Goal: Download file/media

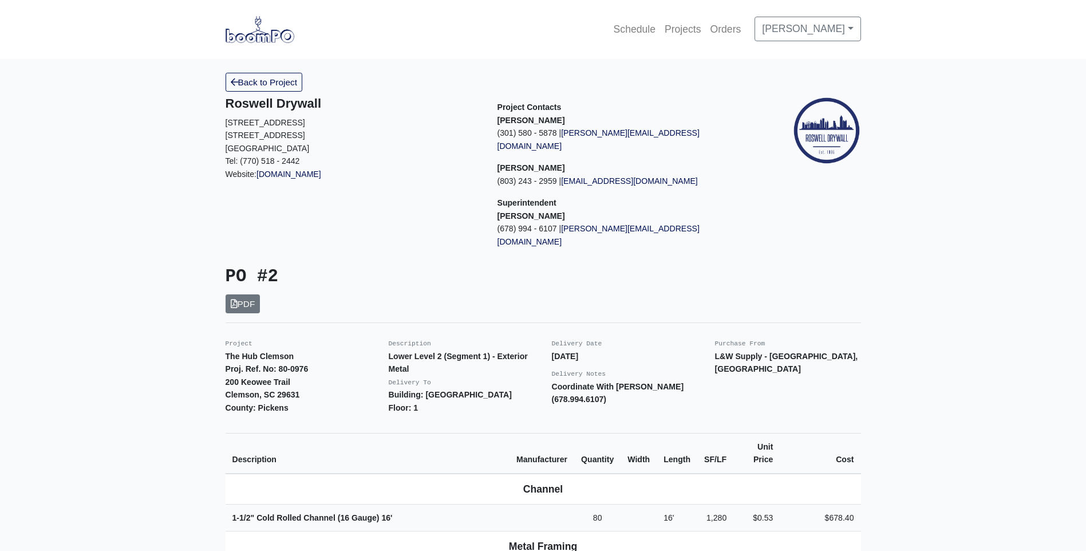
click at [754, 170] on div "Project Contacts Rob Louckes (301) 580 - 5878 | robl@roswelldrywall.com Nelson …" at bounding box center [625, 176] width 272 height 161
drag, startPoint x: 1037, startPoint y: 0, endPoint x: 609, endPoint y: 218, distance: 479.5
click at [609, 224] on link "[PERSON_NAME][EMAIL_ADDRESS][DOMAIN_NAME]" at bounding box center [599, 235] width 202 height 22
click at [853, 30] on link "[PERSON_NAME]" at bounding box center [808, 29] width 106 height 24
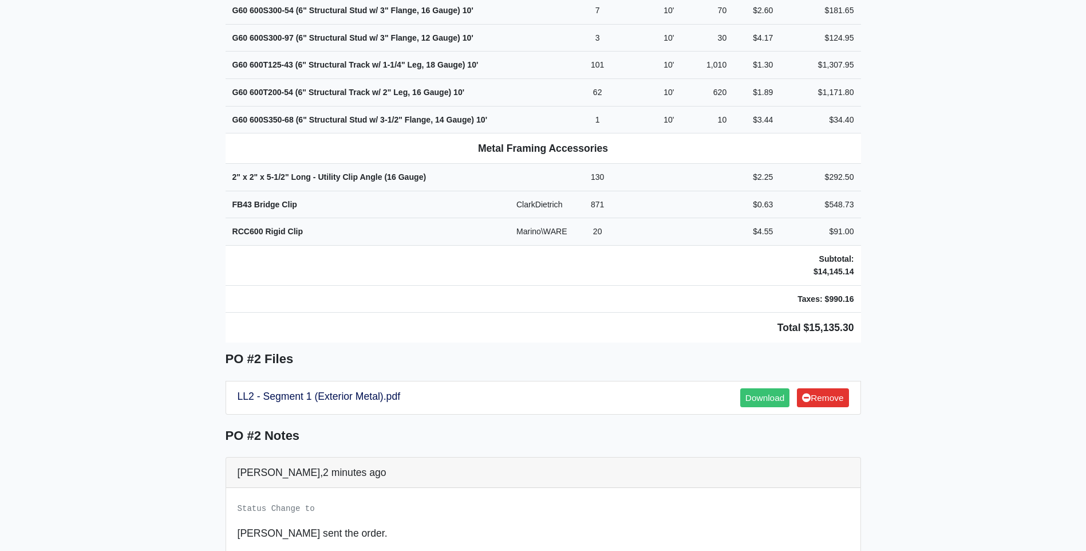
scroll to position [744, 0]
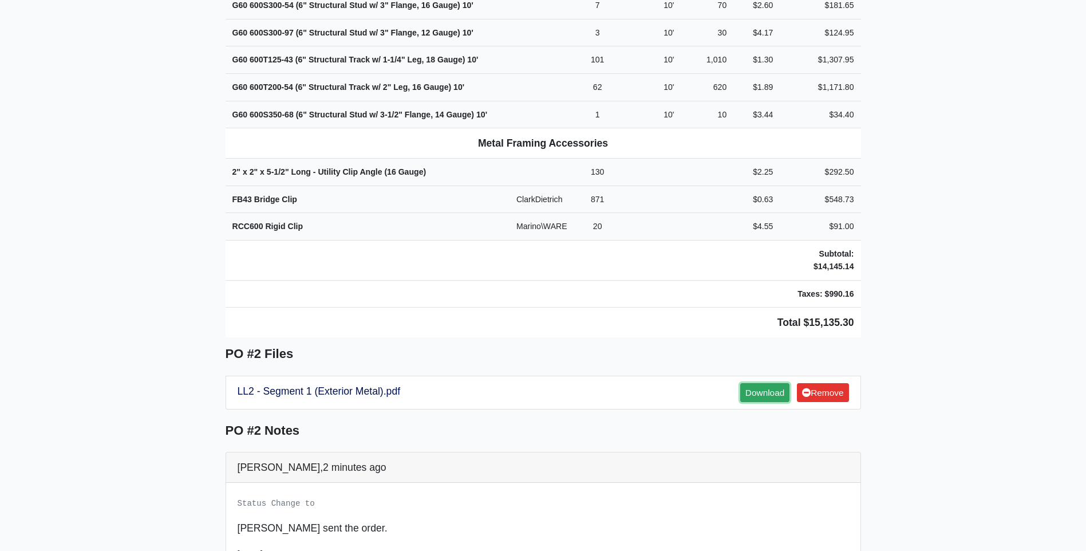
click at [757, 383] on link "Download" at bounding box center [764, 392] width 49 height 19
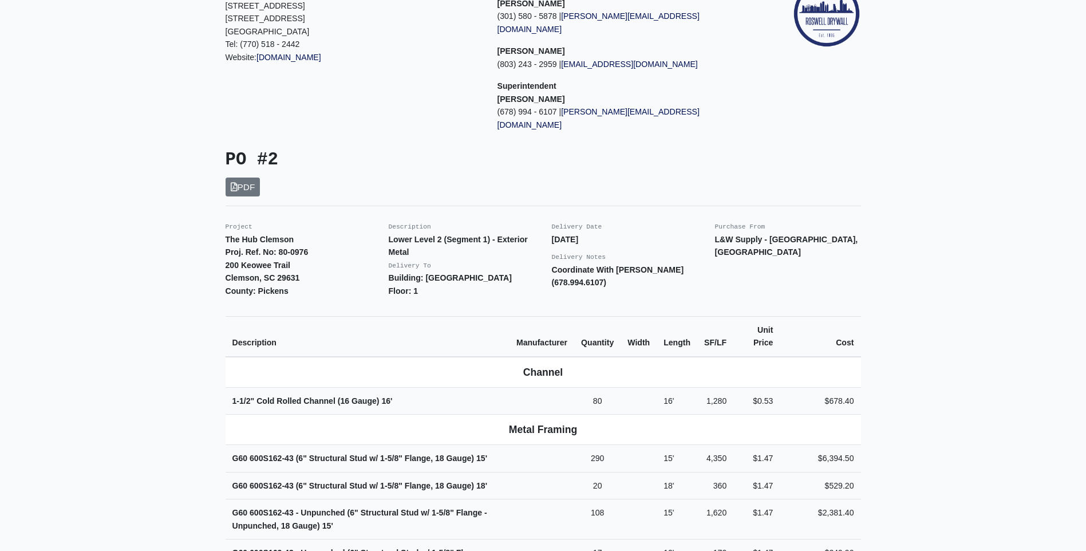
scroll to position [113, 0]
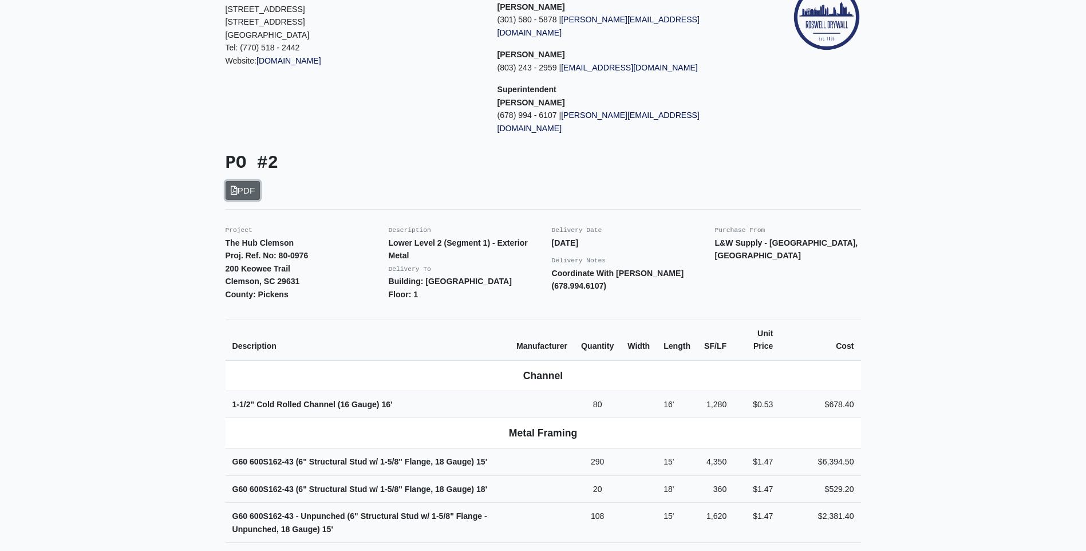
click at [250, 181] on link "PDF" at bounding box center [243, 190] width 35 height 19
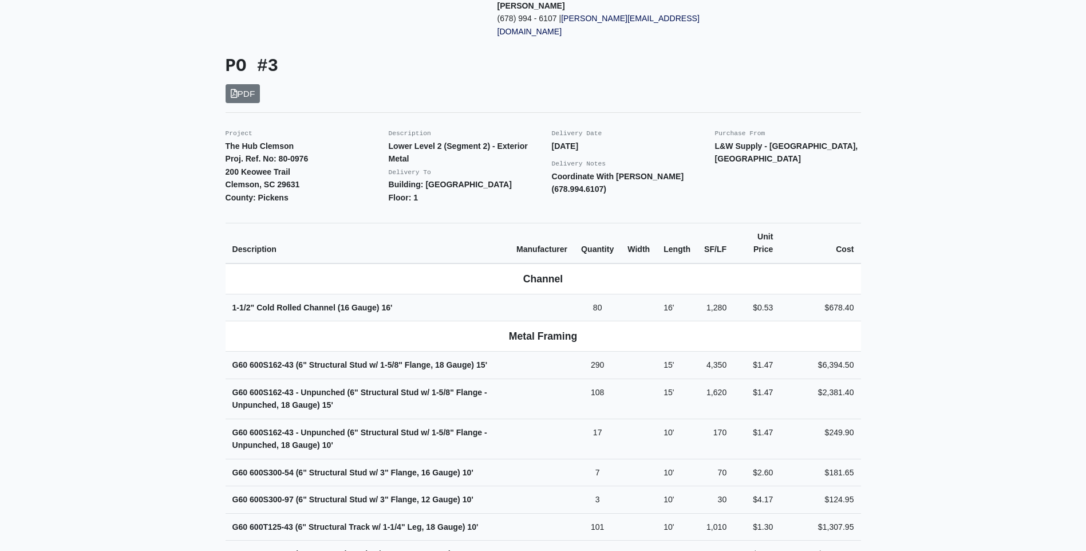
scroll to position [207, 0]
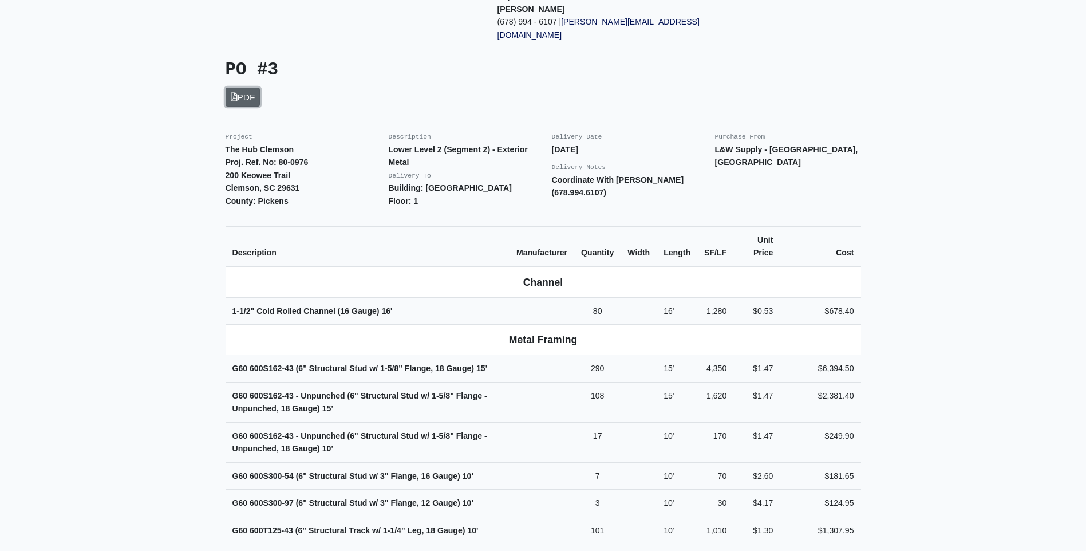
click at [246, 88] on link "PDF" at bounding box center [243, 97] width 35 height 19
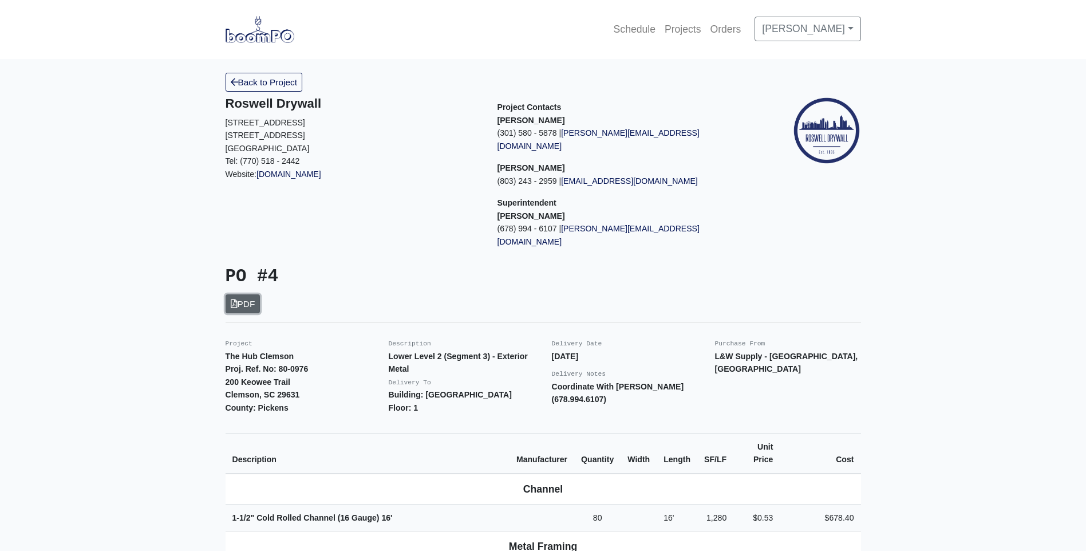
click at [250, 294] on link "PDF" at bounding box center [243, 303] width 35 height 19
click at [239, 294] on link "PDF" at bounding box center [243, 303] width 35 height 19
click at [251, 294] on link "PDF" at bounding box center [243, 303] width 35 height 19
click at [237, 300] on icon at bounding box center [234, 304] width 7 height 9
click at [239, 294] on link "PDF" at bounding box center [243, 303] width 35 height 19
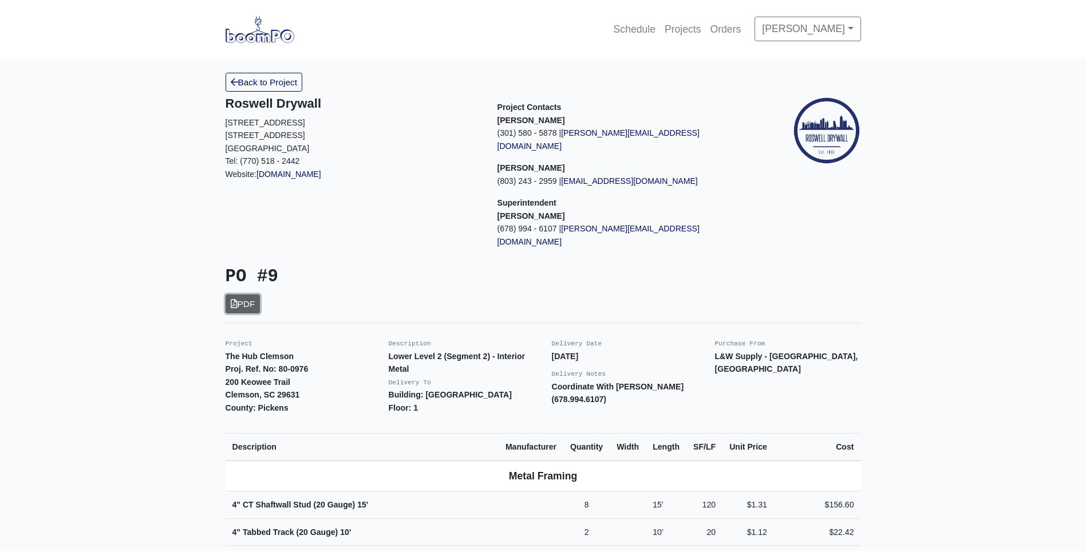
click at [242, 294] on link "PDF" at bounding box center [243, 303] width 35 height 19
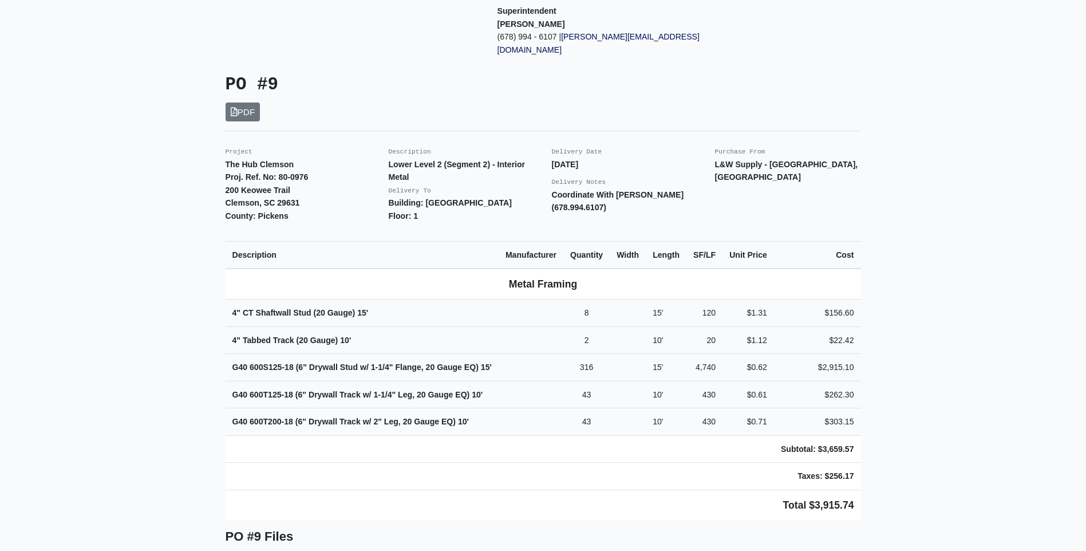
scroll to position [172, 0]
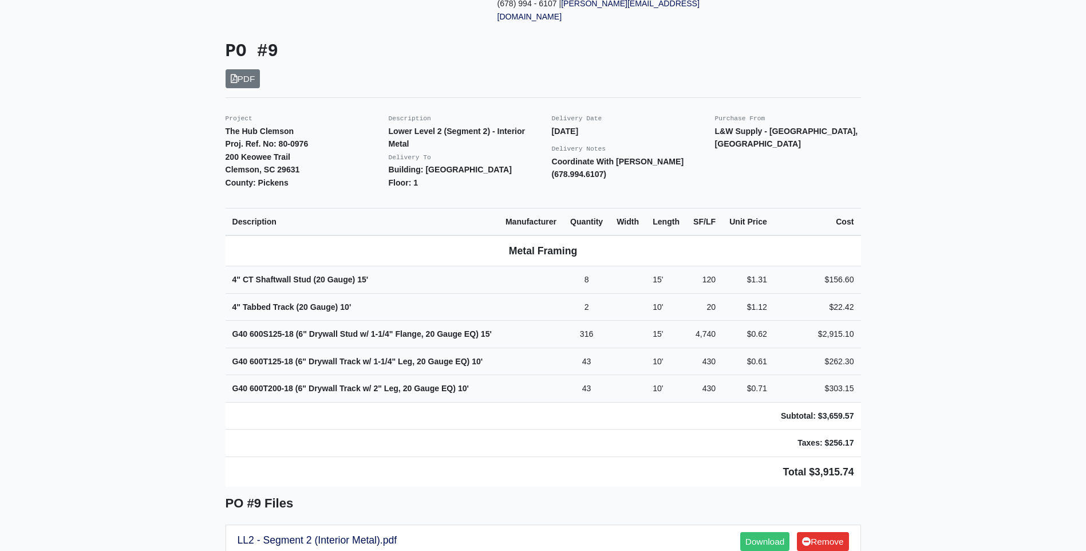
scroll to position [229, 0]
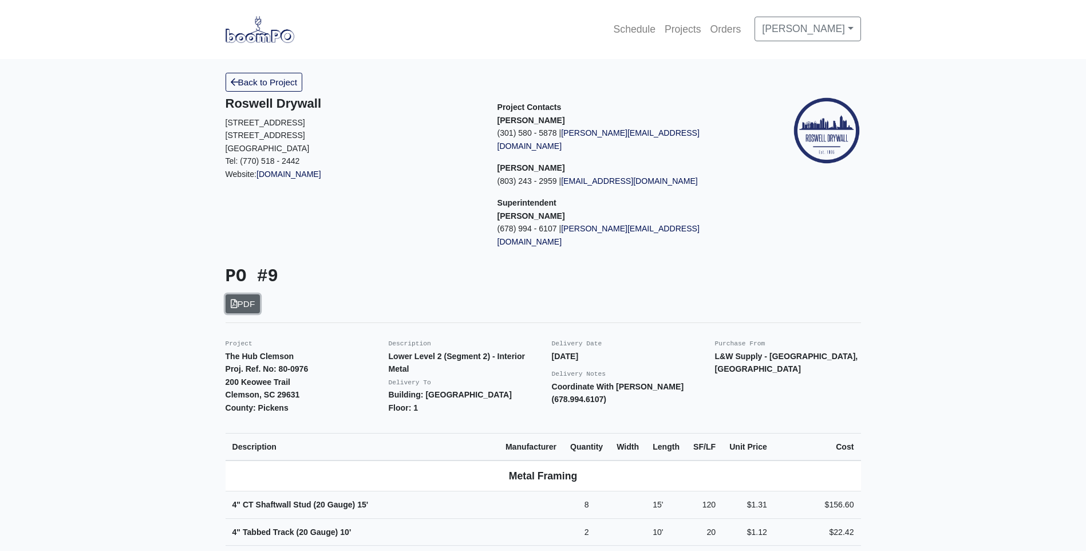
click at [245, 294] on link "PDF" at bounding box center [243, 303] width 35 height 19
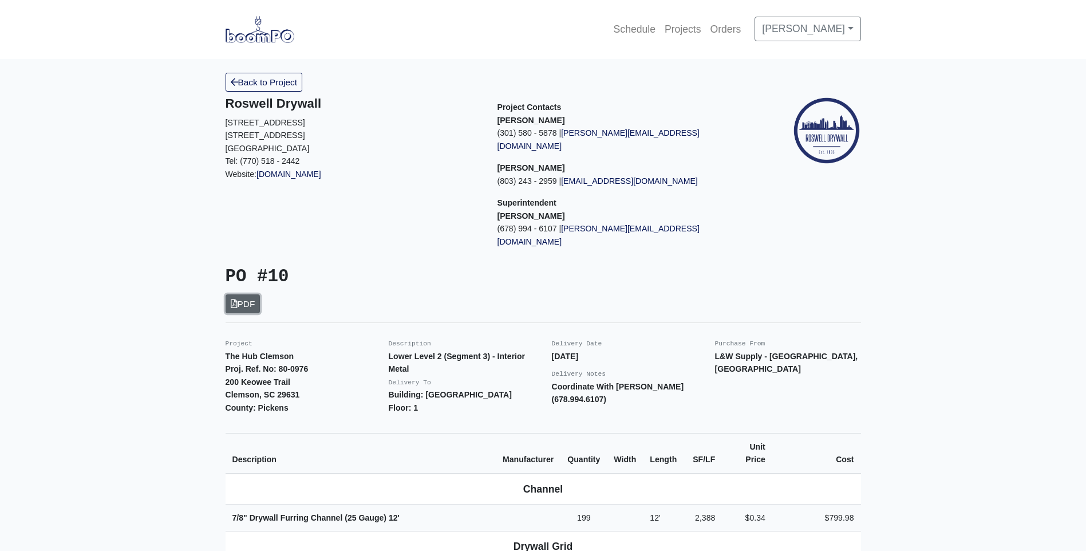
click at [257, 294] on link "PDF" at bounding box center [243, 303] width 35 height 19
click at [237, 294] on link "PDF" at bounding box center [243, 303] width 35 height 19
click at [240, 294] on link "PDF" at bounding box center [243, 303] width 35 height 19
click at [246, 294] on link "PDF" at bounding box center [243, 303] width 35 height 19
click at [244, 294] on link "PDF" at bounding box center [243, 303] width 35 height 19
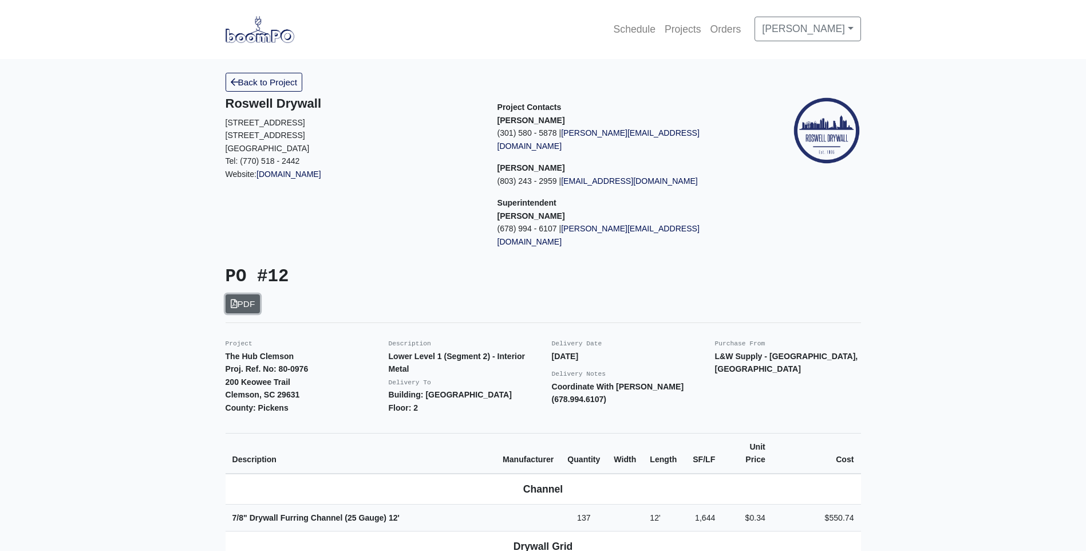
click at [237, 294] on link "PDF" at bounding box center [243, 303] width 35 height 19
click at [239, 294] on link "PDF" at bounding box center [243, 303] width 35 height 19
click at [243, 294] on link "PDF" at bounding box center [243, 303] width 35 height 19
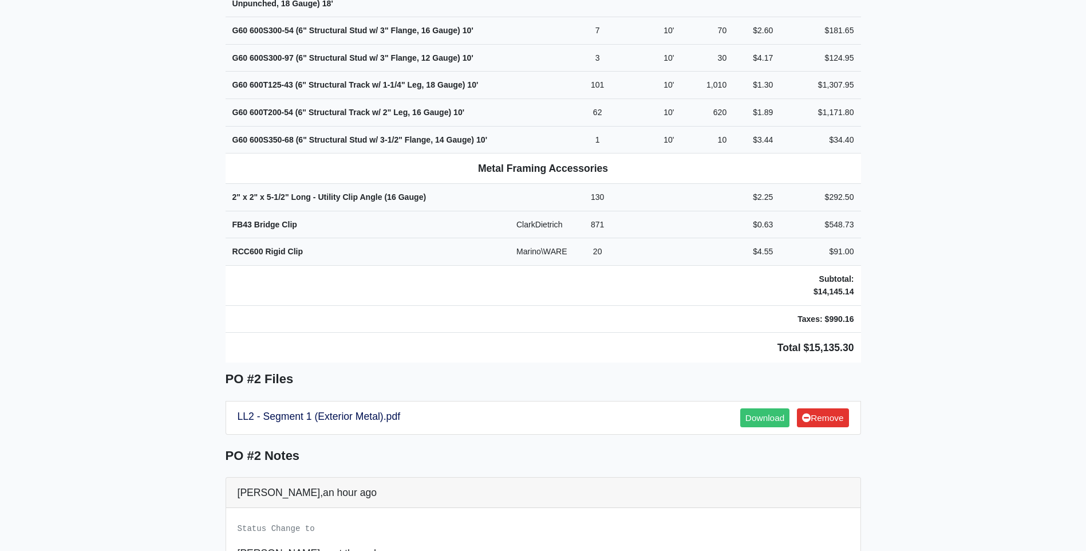
scroll to position [744, 0]
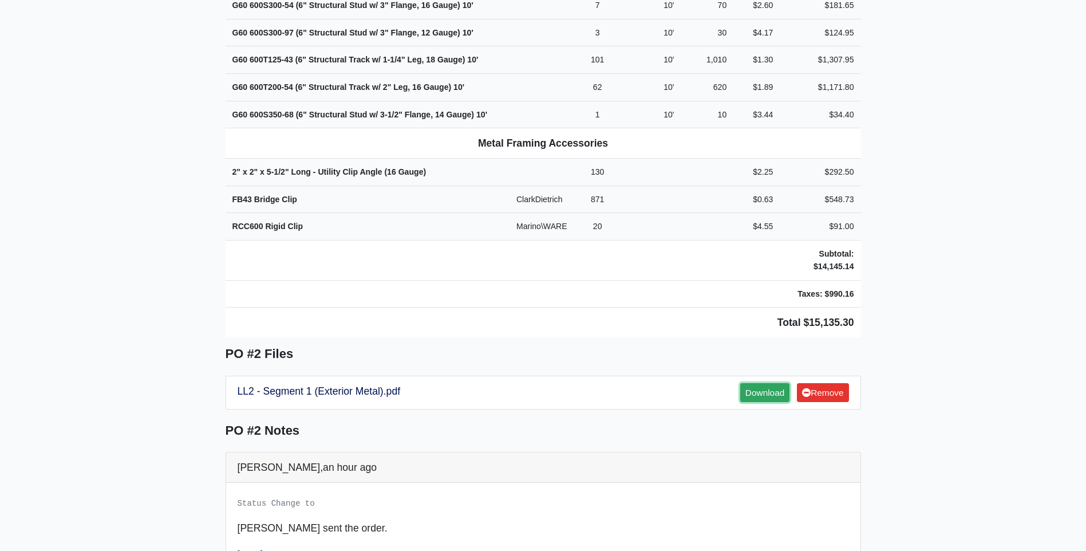
click at [760, 383] on link "Download" at bounding box center [764, 392] width 49 height 19
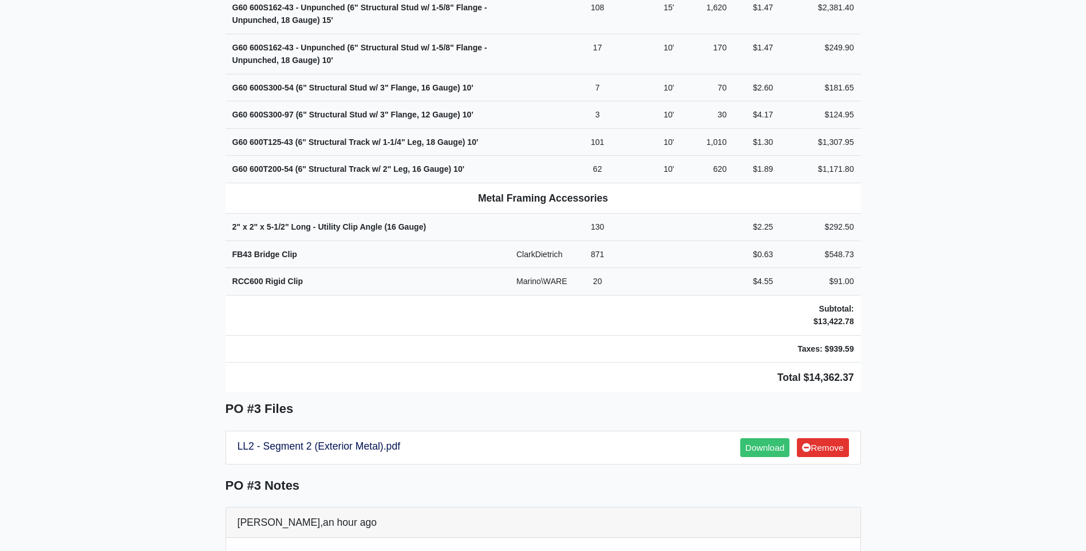
scroll to position [630, 0]
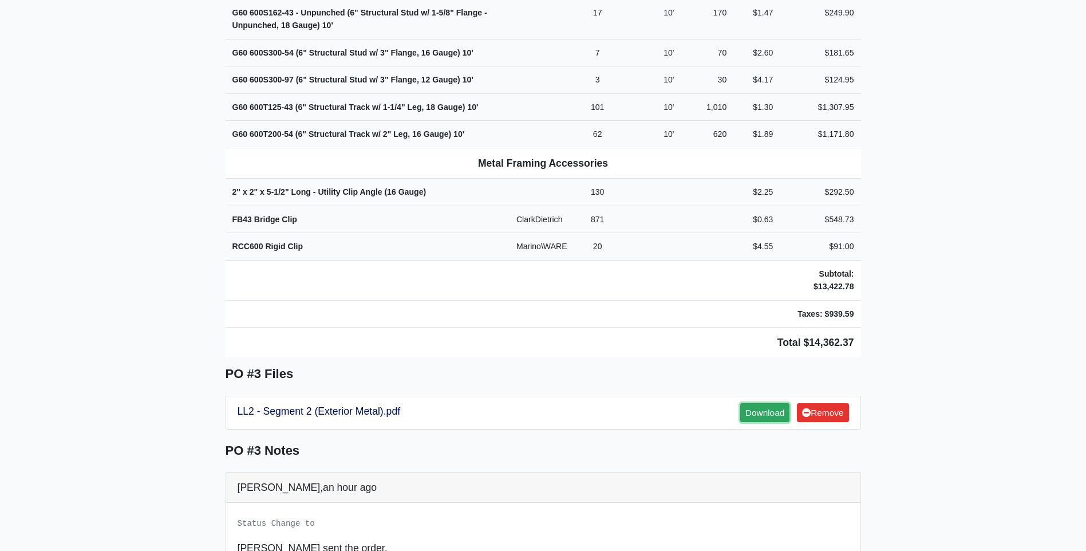
click at [772, 403] on link "Download" at bounding box center [764, 412] width 49 height 19
click at [767, 403] on link "Download" at bounding box center [764, 412] width 49 height 19
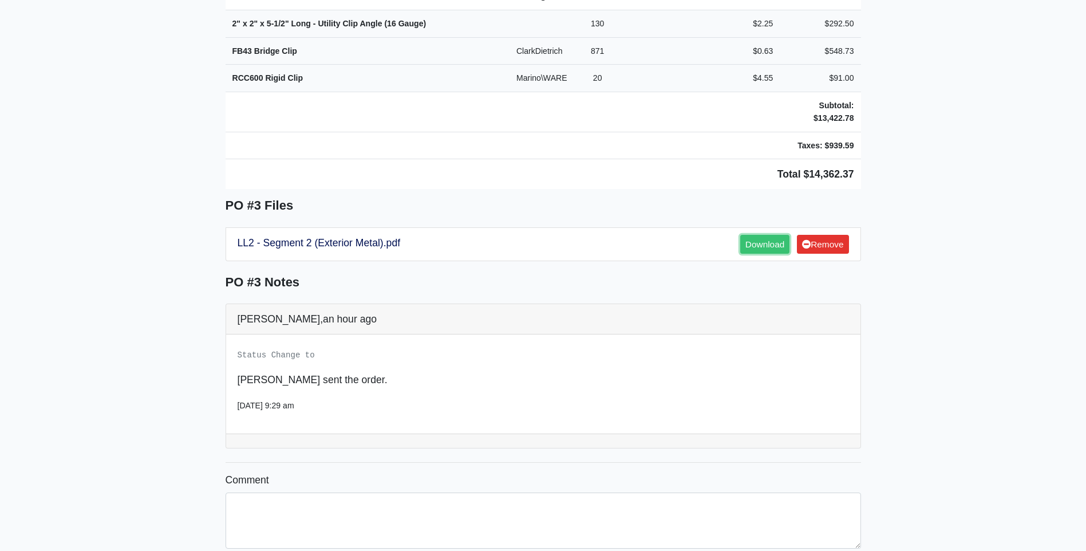
scroll to position [802, 0]
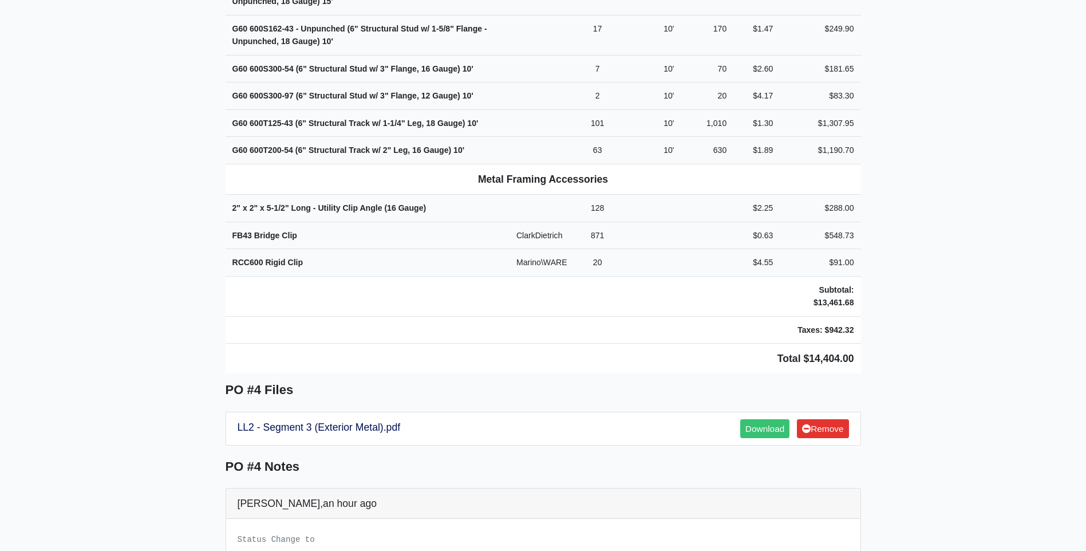
scroll to position [630, 0]
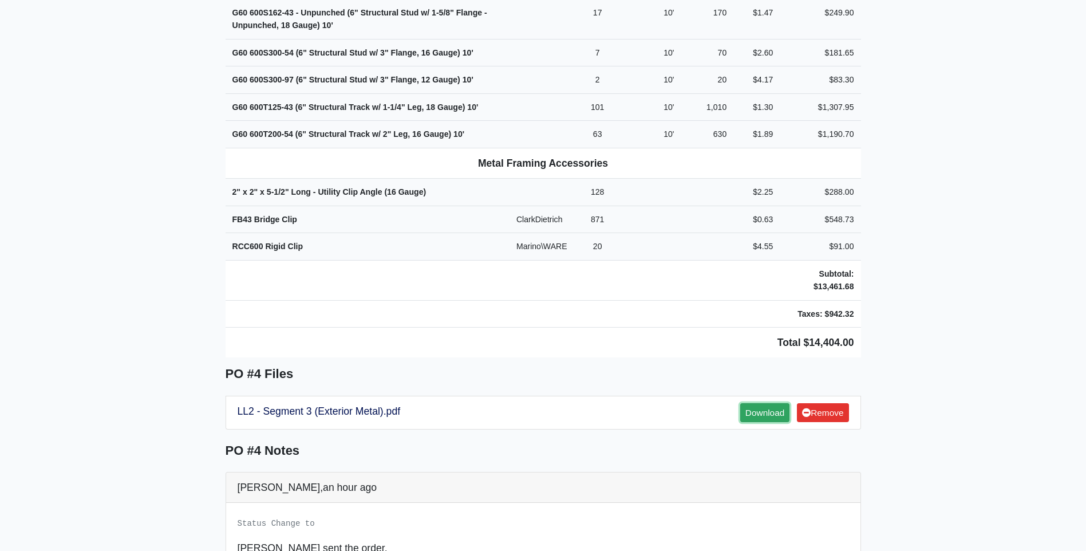
click at [770, 403] on link "Download" at bounding box center [764, 412] width 49 height 19
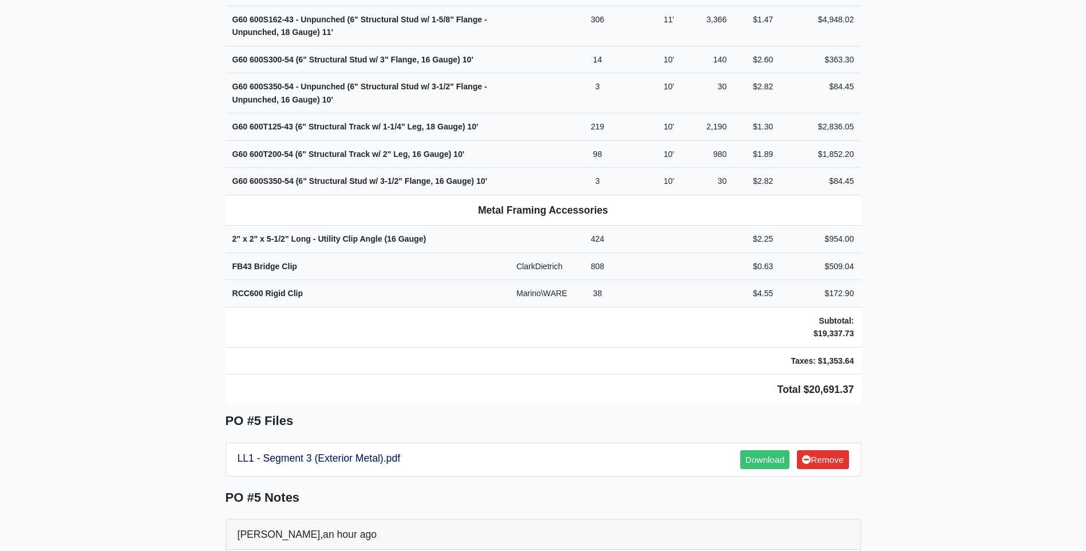
scroll to position [630, 0]
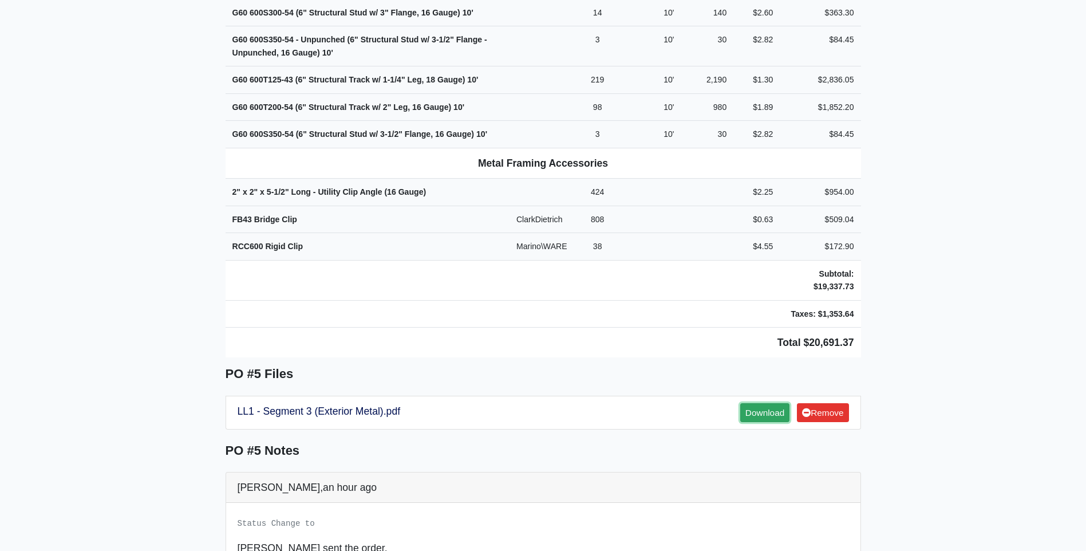
click at [761, 403] on link "Download" at bounding box center [764, 412] width 49 height 19
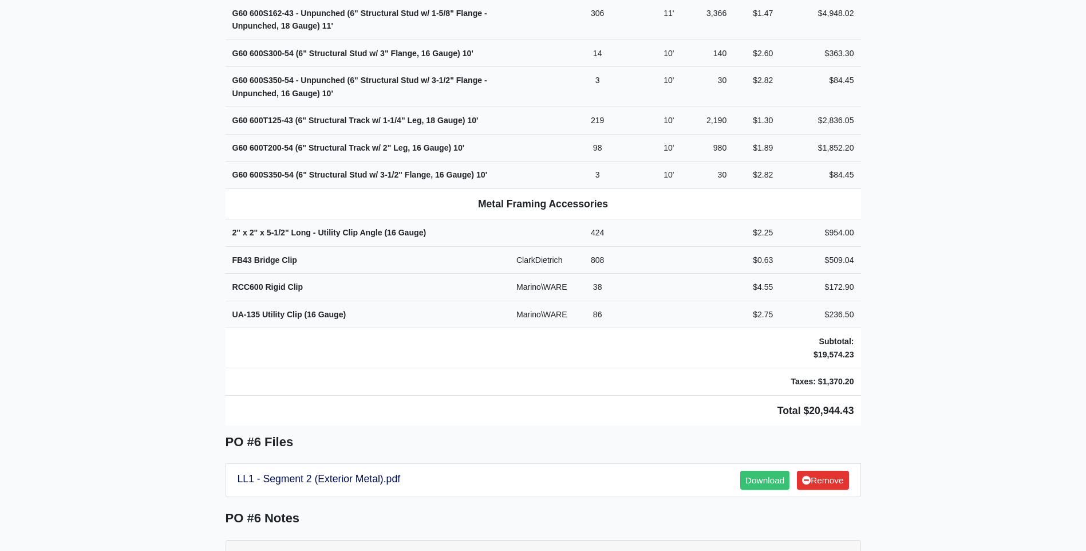
scroll to position [630, 0]
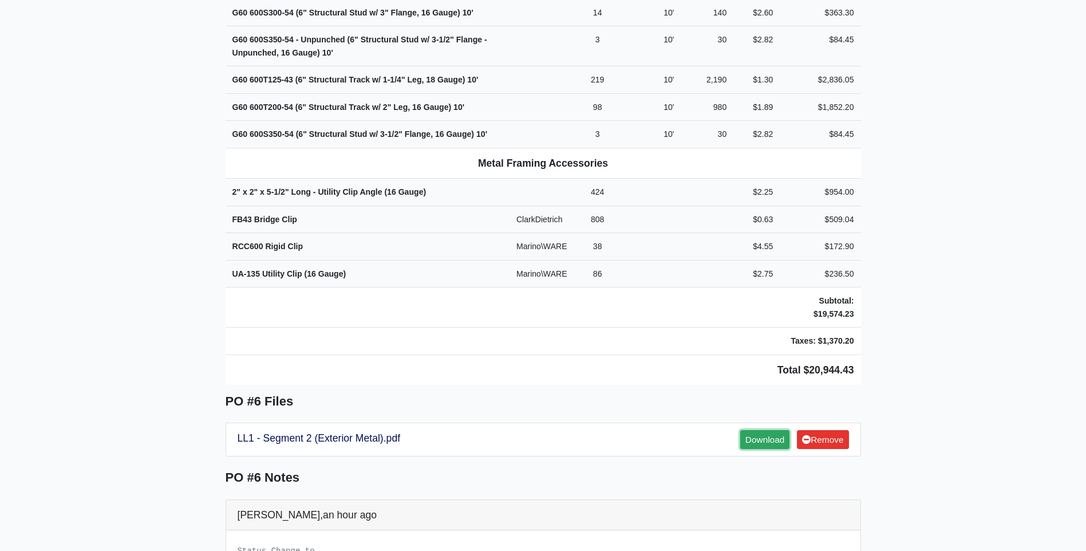
click at [757, 430] on link "Download" at bounding box center [764, 439] width 49 height 19
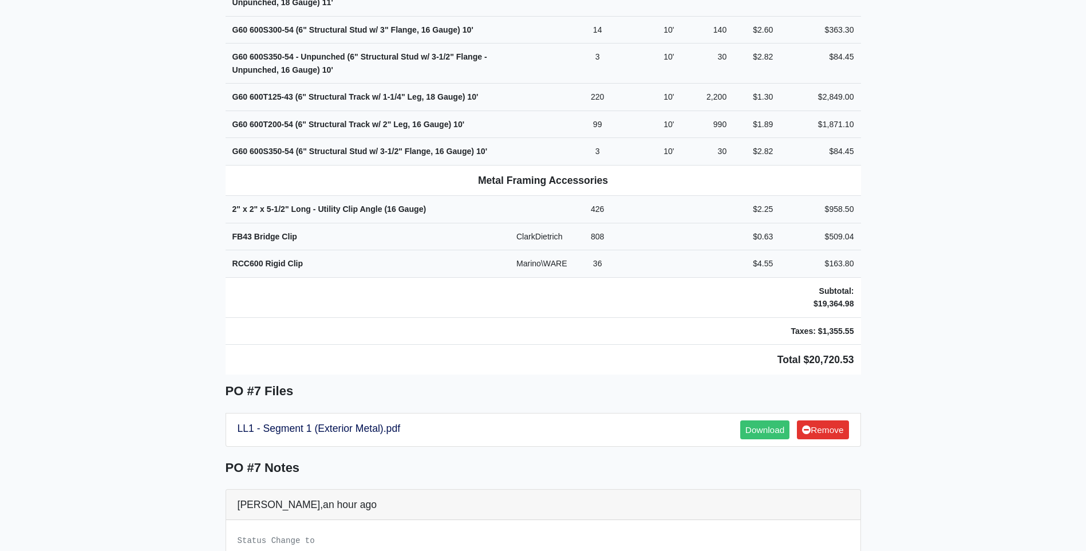
scroll to position [687, 0]
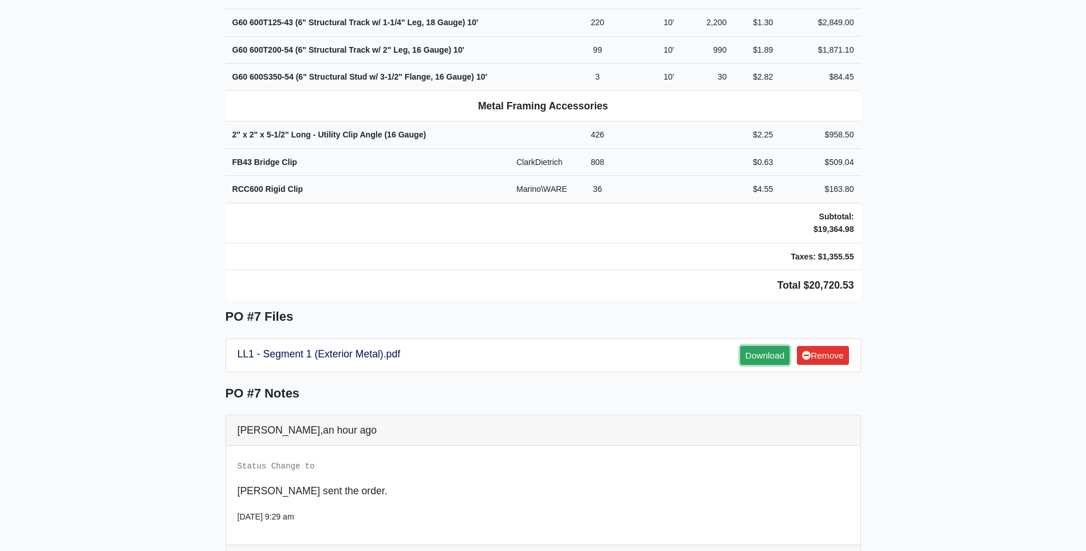
click at [769, 346] on link "Download" at bounding box center [764, 355] width 49 height 19
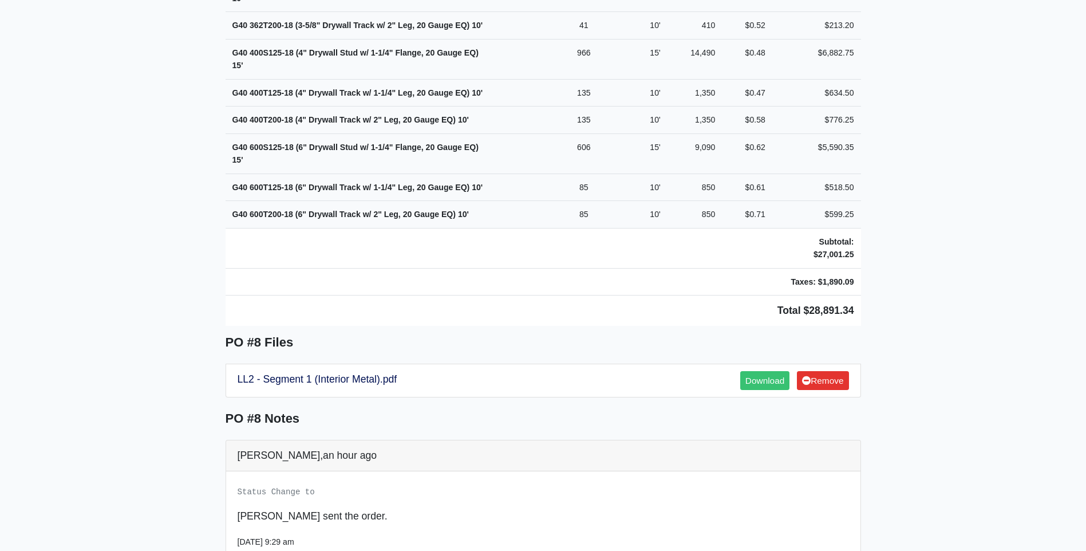
scroll to position [859, 0]
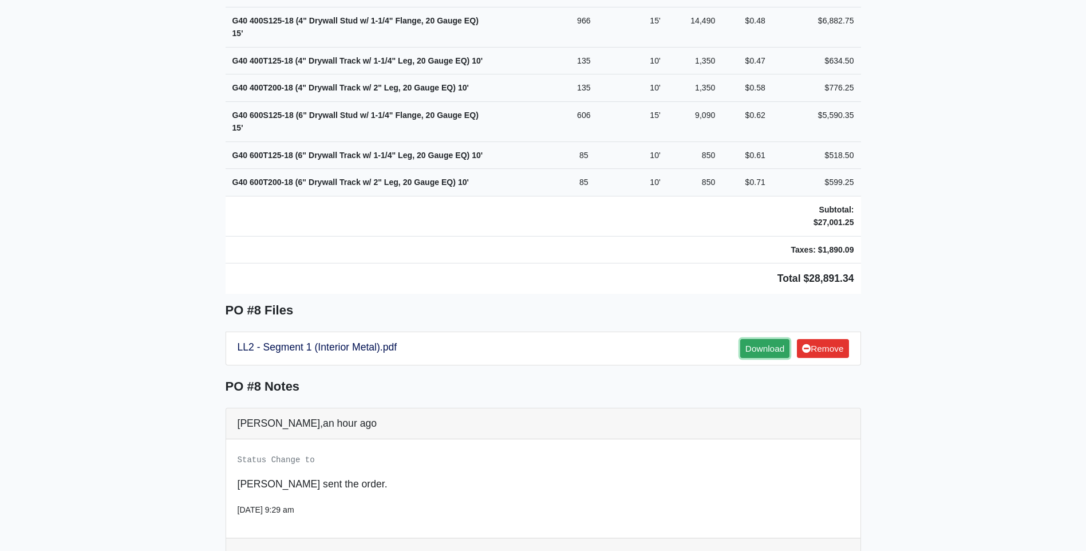
click at [765, 339] on link "Download" at bounding box center [764, 348] width 49 height 19
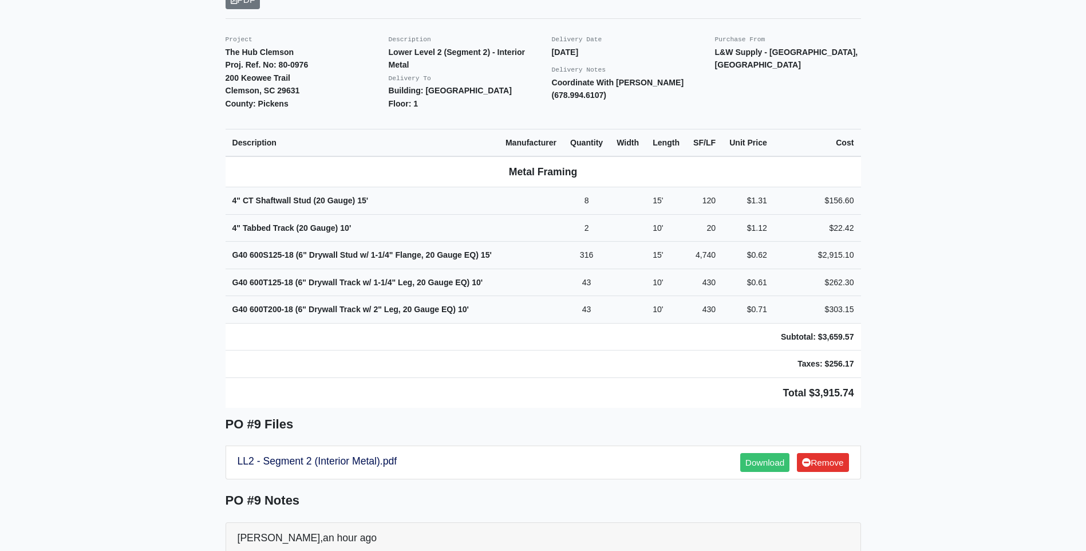
scroll to position [344, 0]
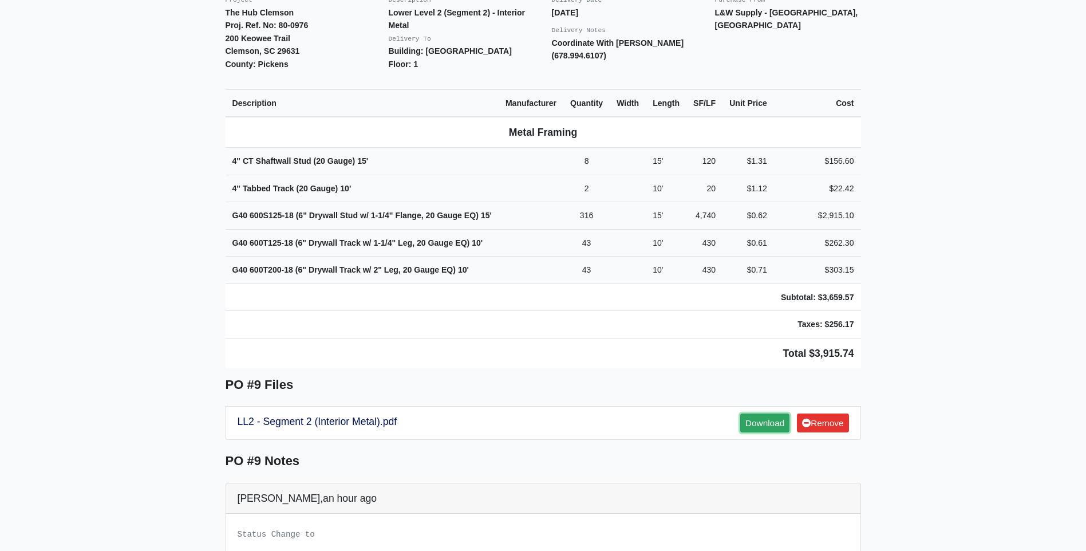
click at [763, 413] on link "Download" at bounding box center [764, 422] width 49 height 19
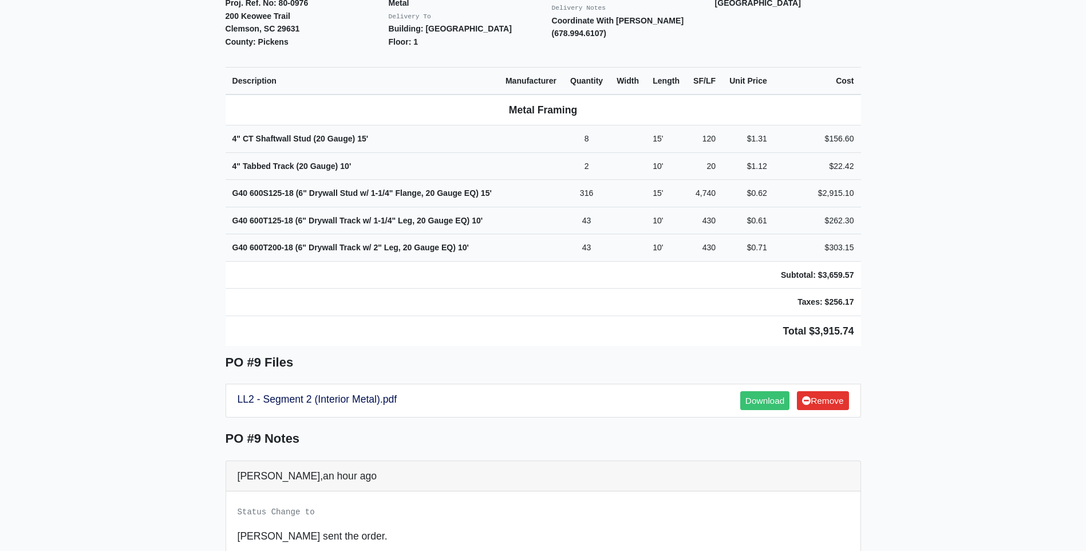
scroll to position [401, 0]
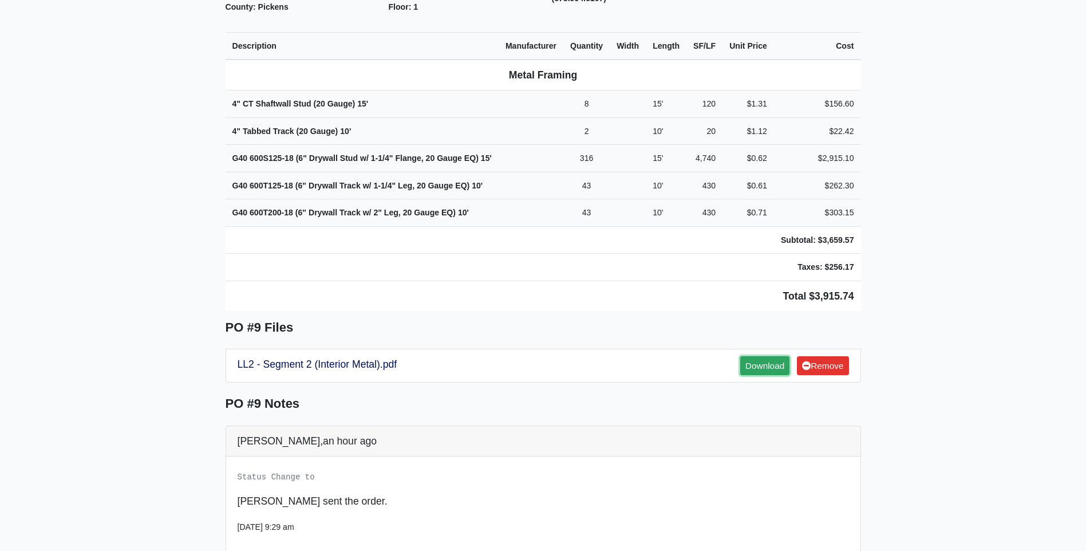
click at [763, 356] on link "Download" at bounding box center [764, 365] width 49 height 19
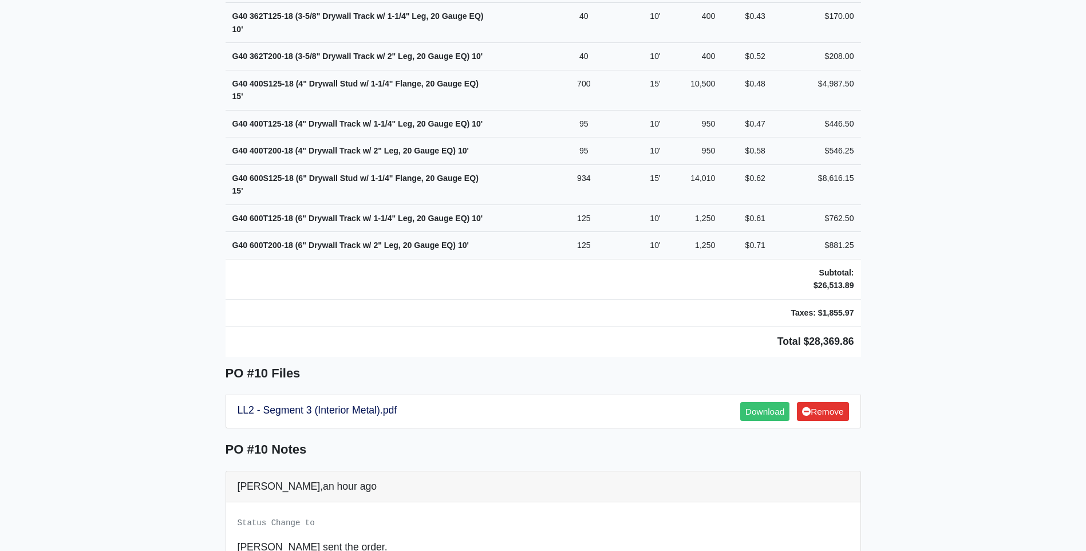
scroll to position [802, 0]
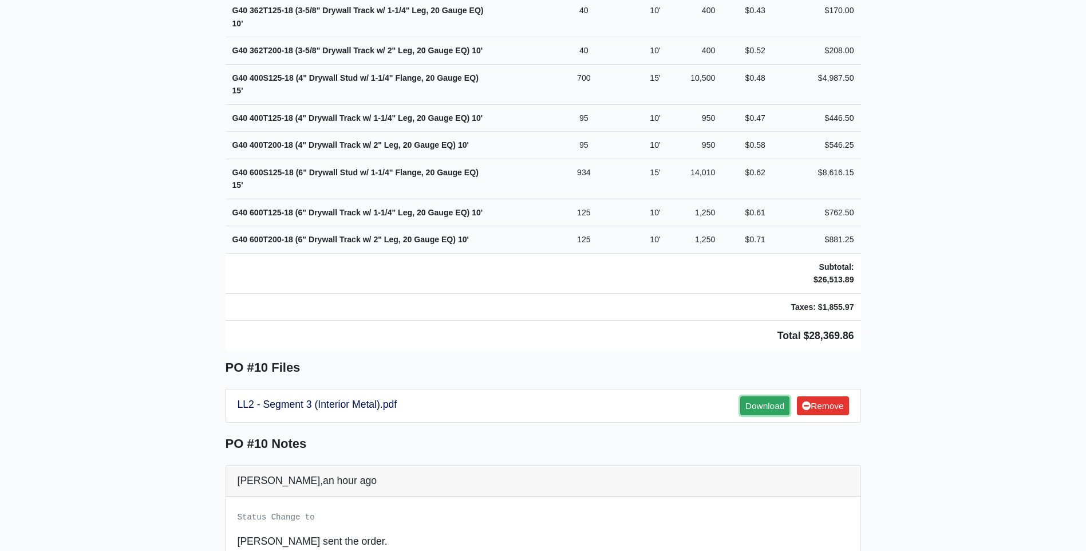
click at [747, 396] on link "Download" at bounding box center [764, 405] width 49 height 19
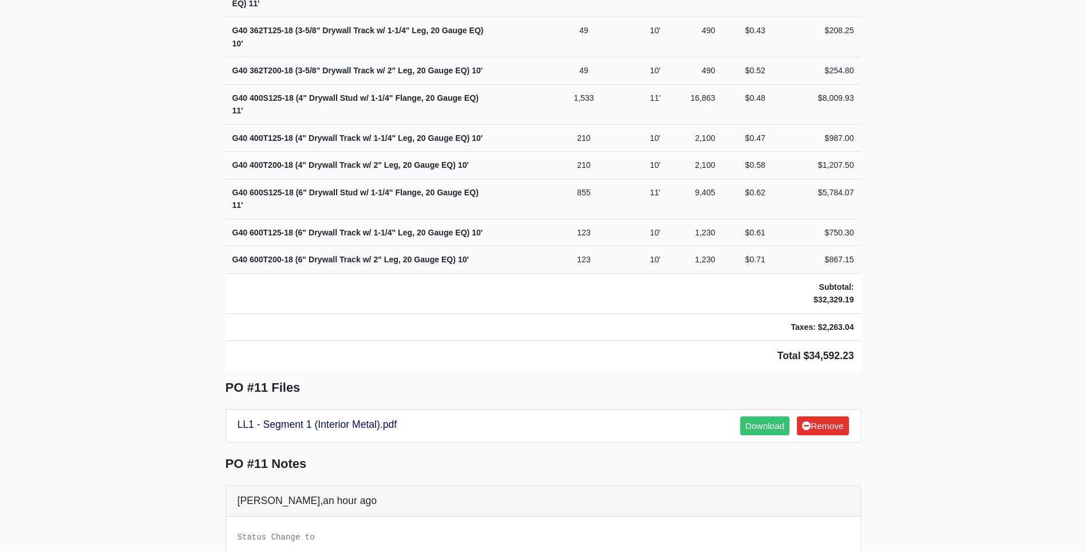
scroll to position [802, 0]
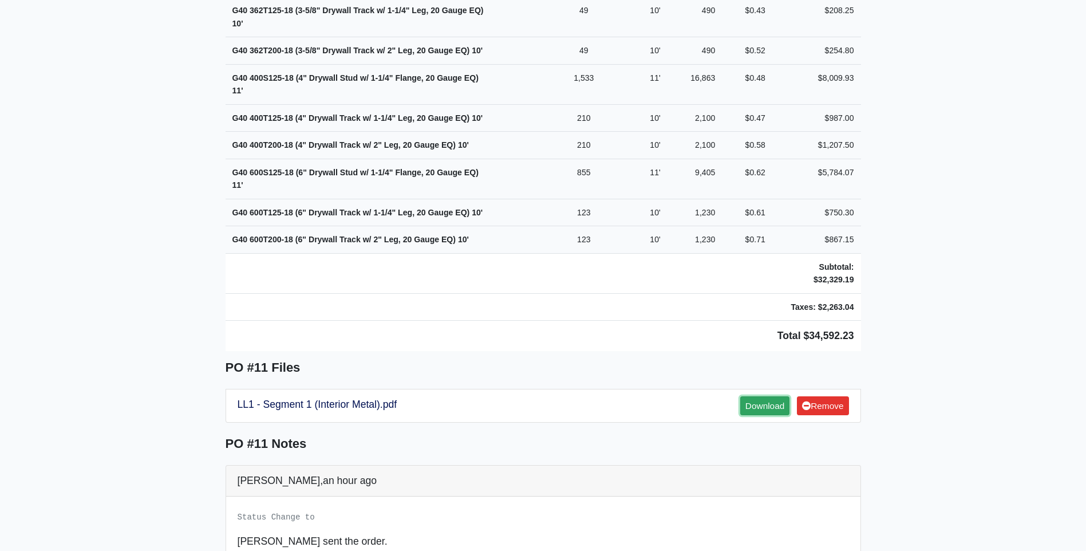
click at [763, 396] on link "Download" at bounding box center [764, 405] width 49 height 19
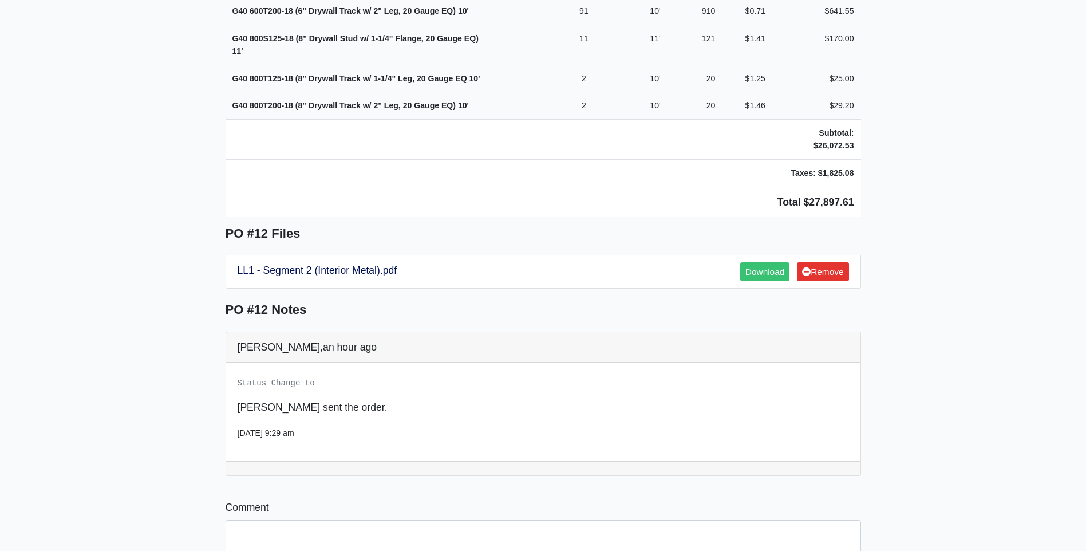
scroll to position [1031, 0]
click at [761, 262] on link "Download" at bounding box center [764, 271] width 49 height 19
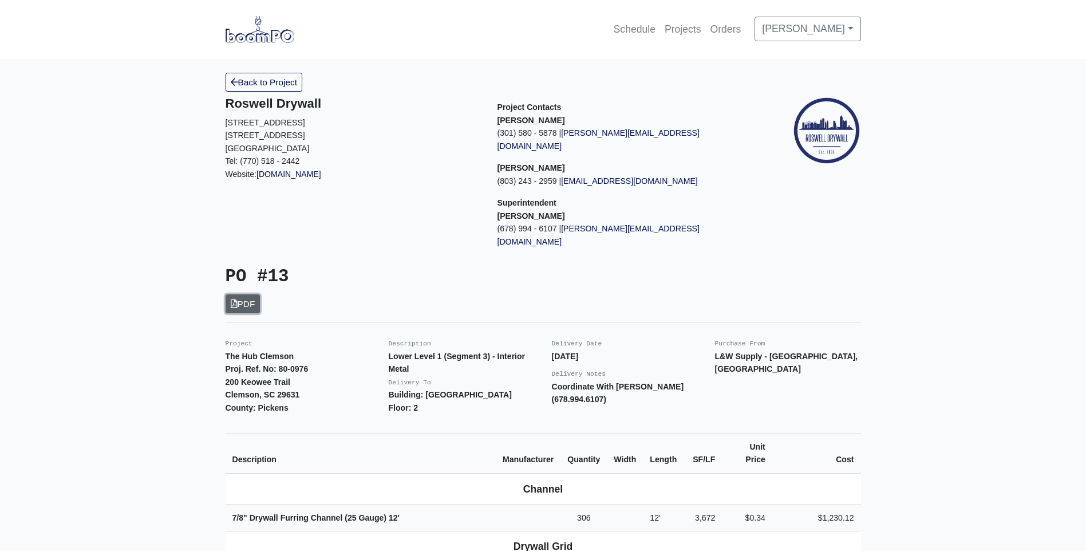
click at [254, 294] on link "PDF" at bounding box center [243, 303] width 35 height 19
click at [266, 83] on link "Back to Project" at bounding box center [264, 82] width 77 height 19
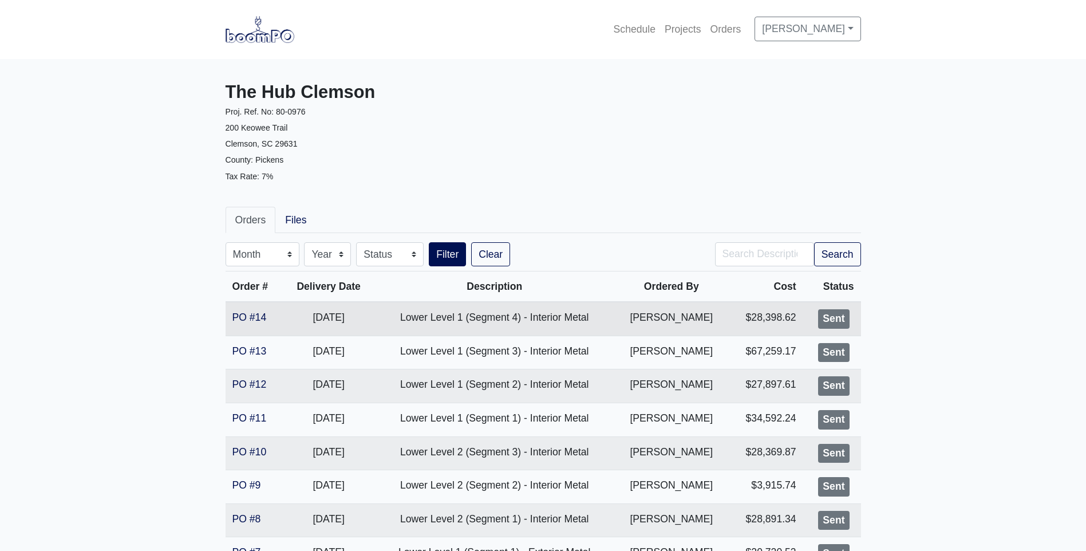
click at [333, 316] on td "12/08/2025" at bounding box center [328, 319] width 91 height 34
drag, startPoint x: 513, startPoint y: 318, endPoint x: 530, endPoint y: 318, distance: 16.6
click at [514, 318] on td "Lower Level 1 (Segment 4) - Interior Metal" at bounding box center [494, 319] width 241 height 34
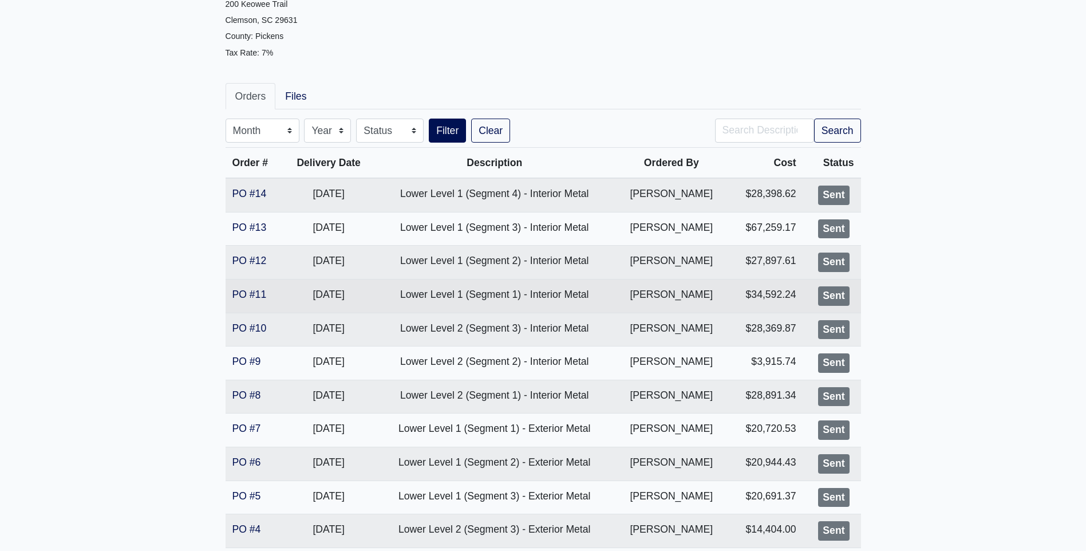
scroll to position [104, 0]
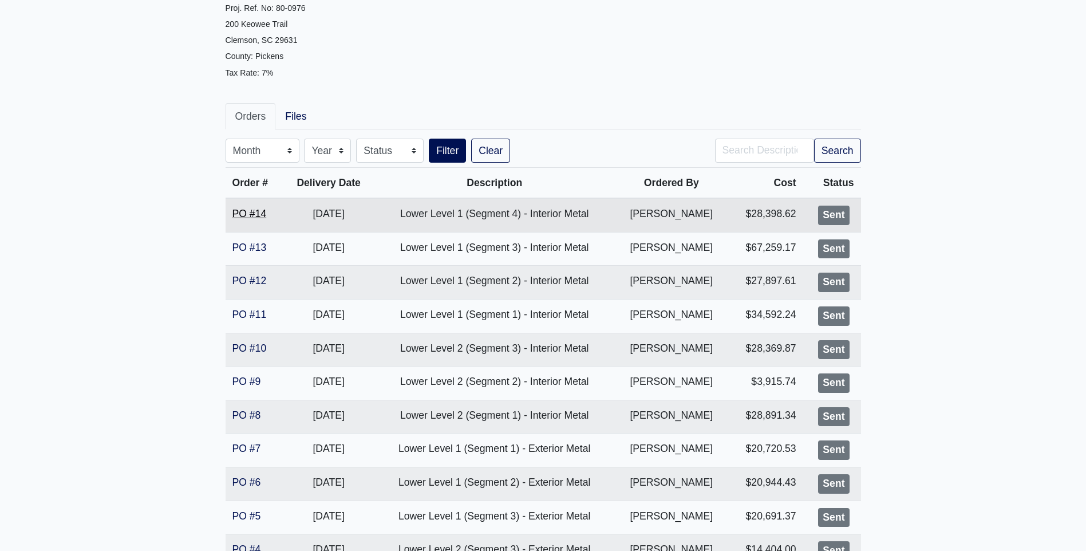
click at [245, 214] on link "PO #14" at bounding box center [250, 213] width 34 height 11
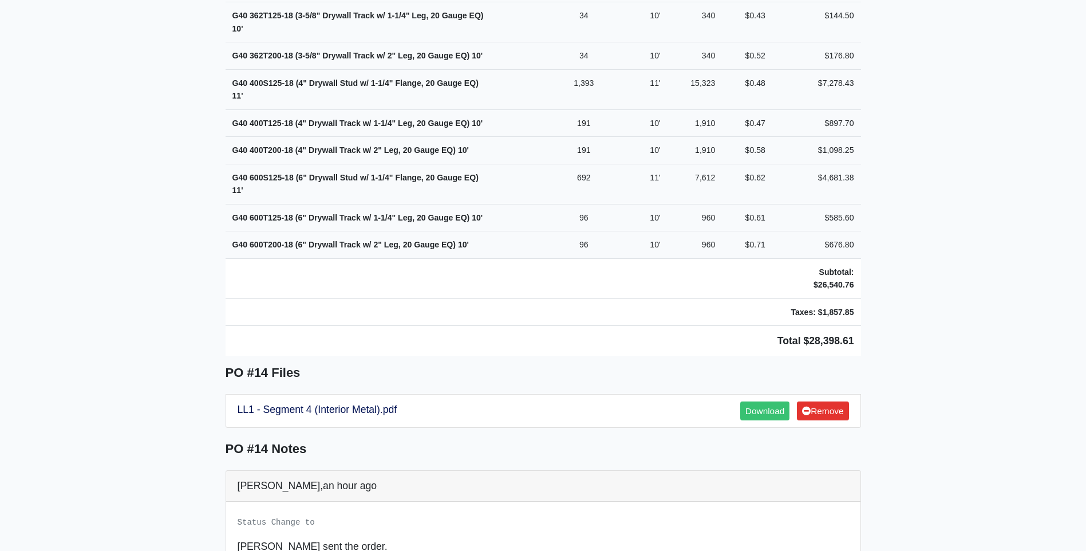
scroll to position [802, 0]
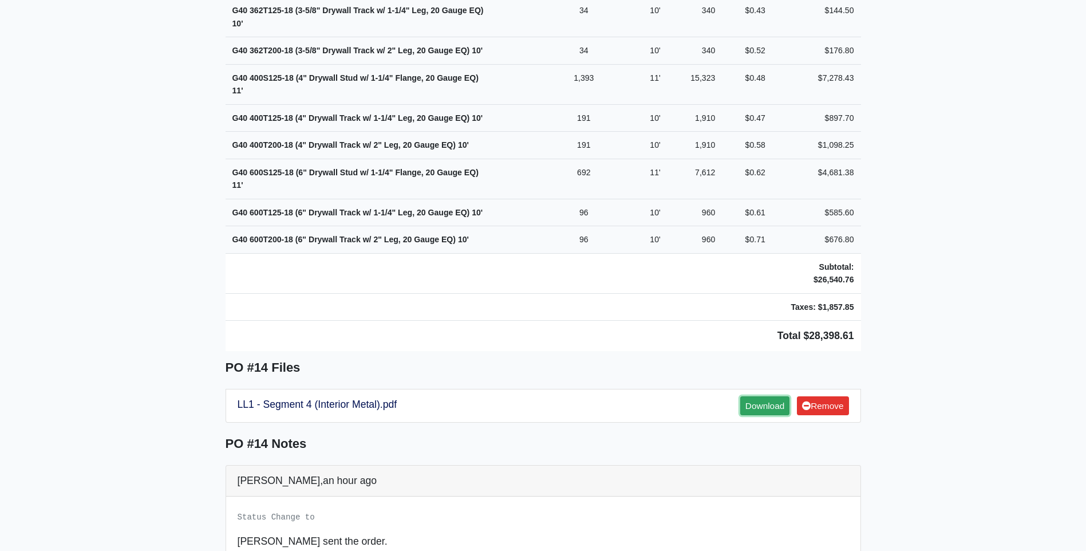
click at [767, 396] on link "Download" at bounding box center [764, 405] width 49 height 19
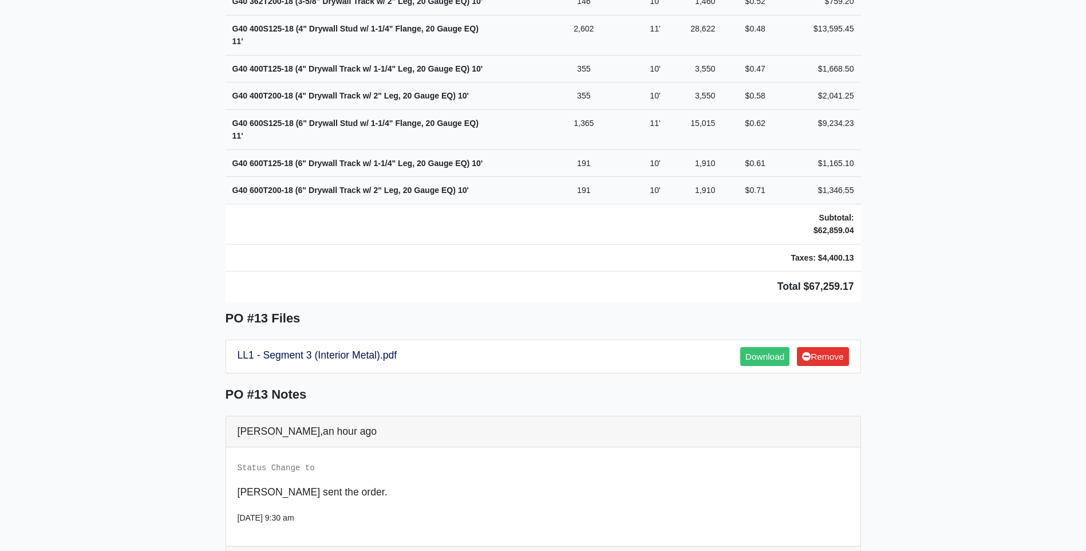
scroll to position [859, 0]
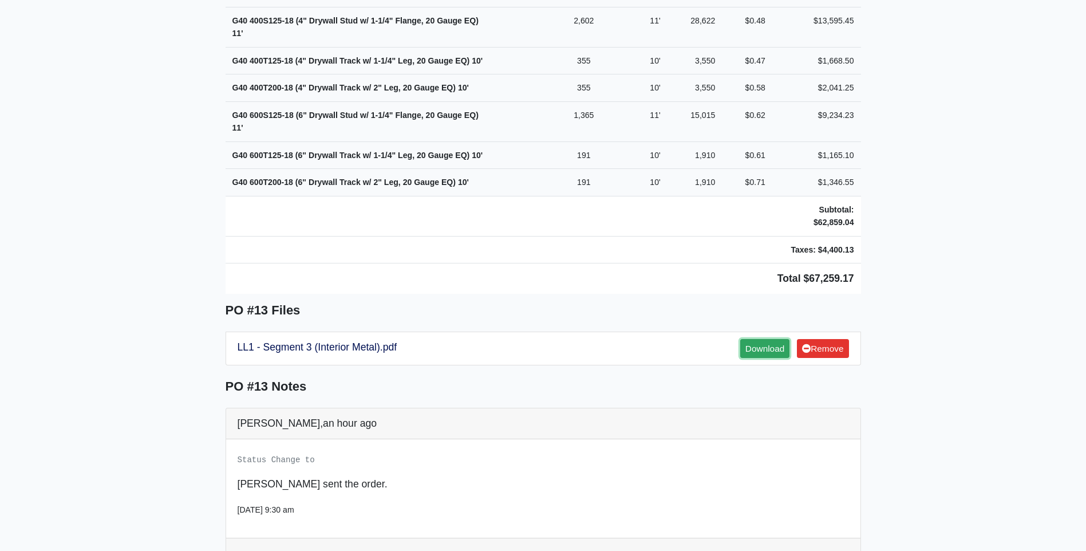
click at [751, 339] on link "Download" at bounding box center [764, 348] width 49 height 19
